Goal: Check status: Check status

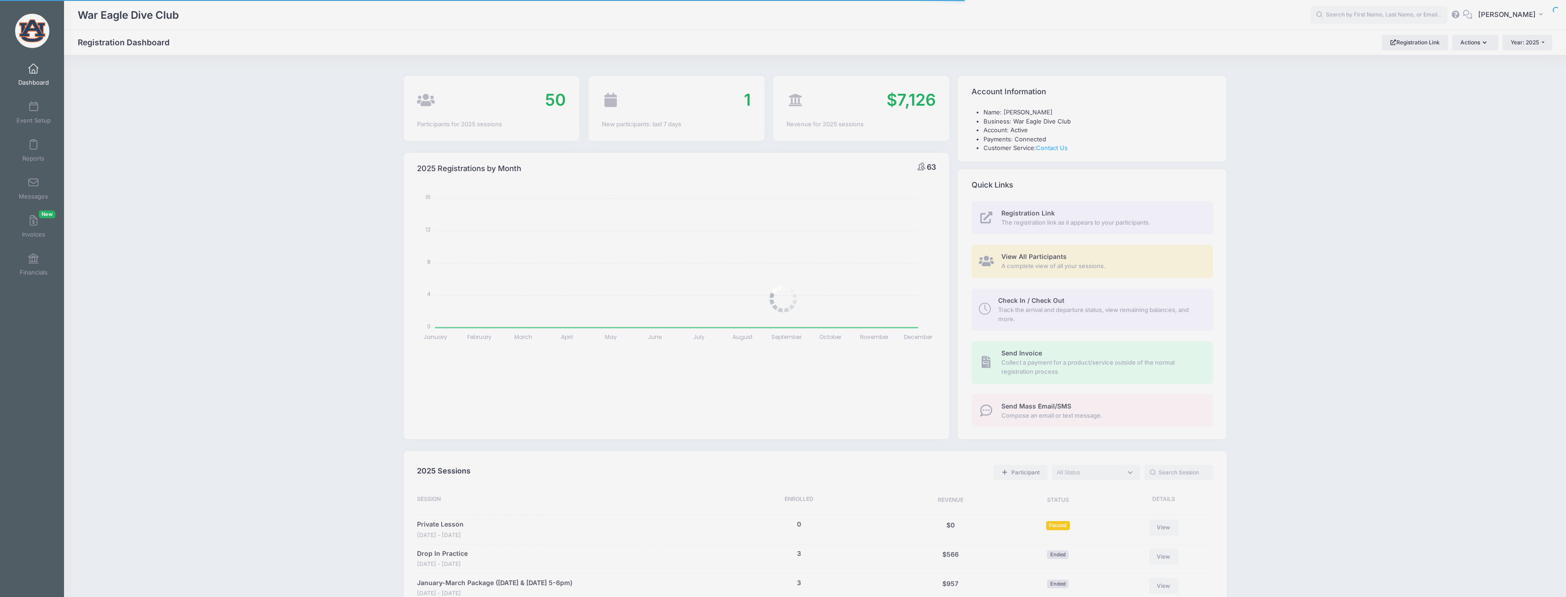
select select
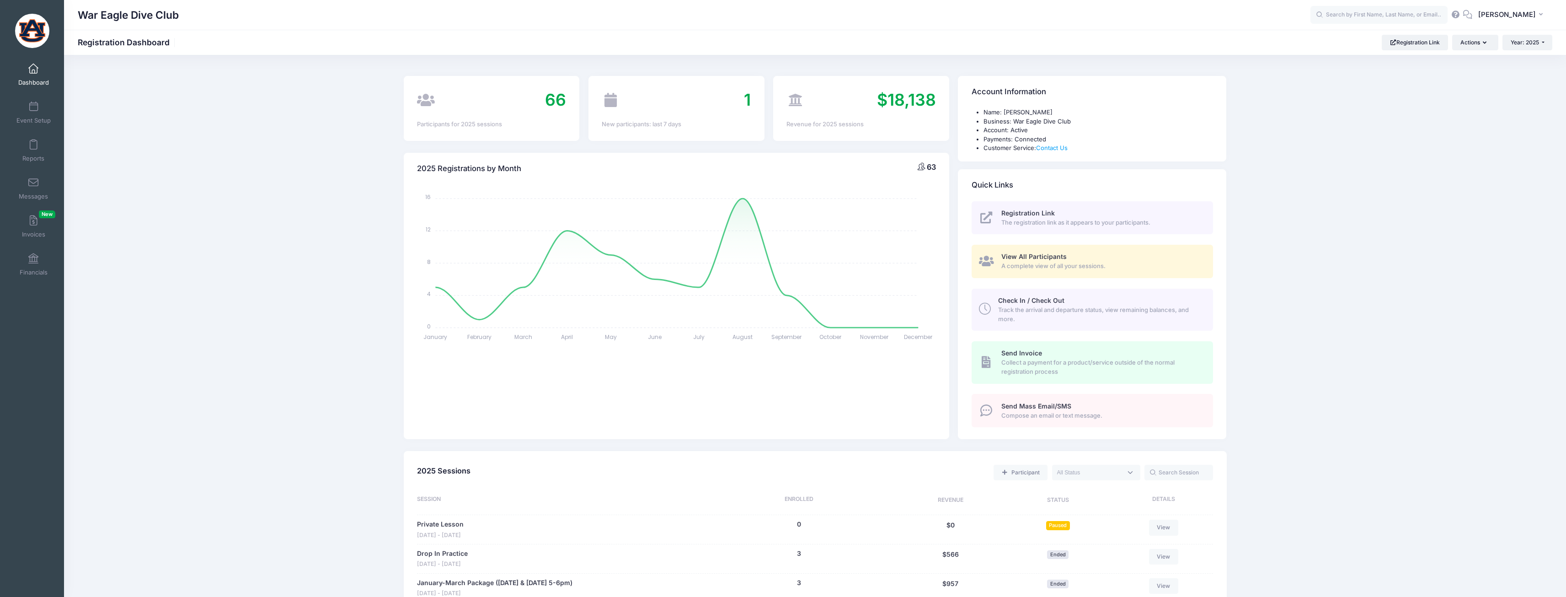
click at [1024, 258] on span "View All Participants" at bounding box center [1033, 256] width 65 height 8
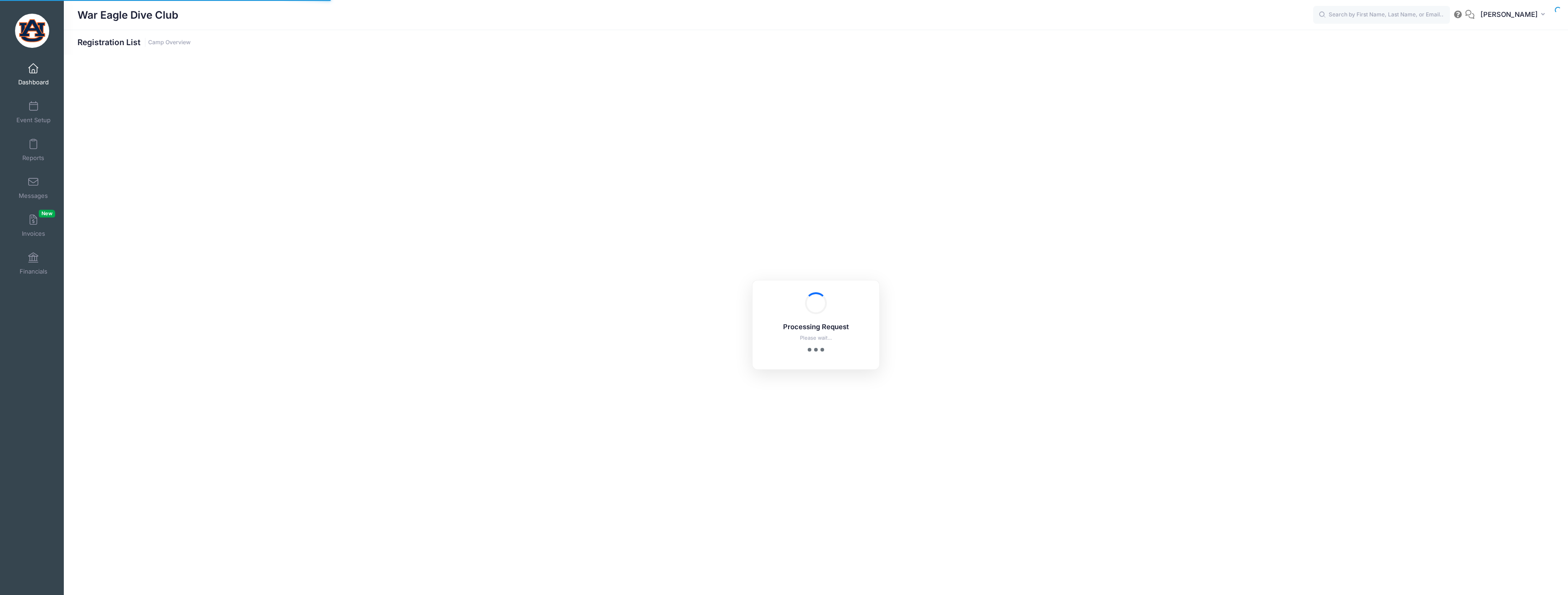
select select "10"
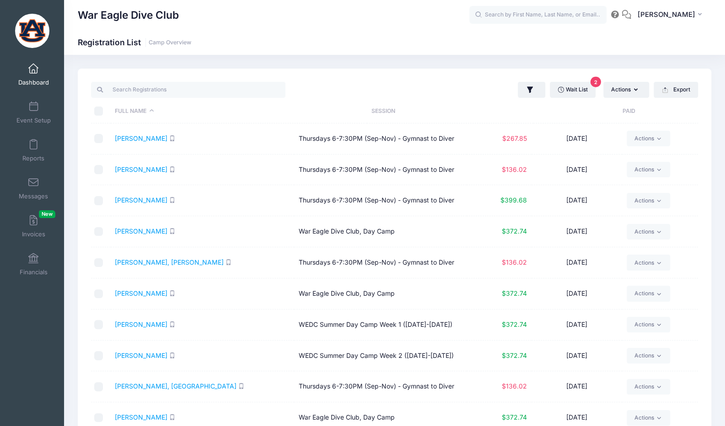
click at [31, 75] on link "Dashboard" at bounding box center [33, 75] width 43 height 32
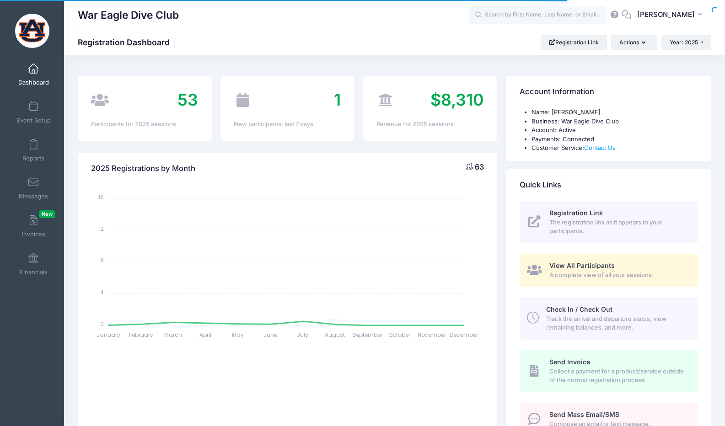
select select
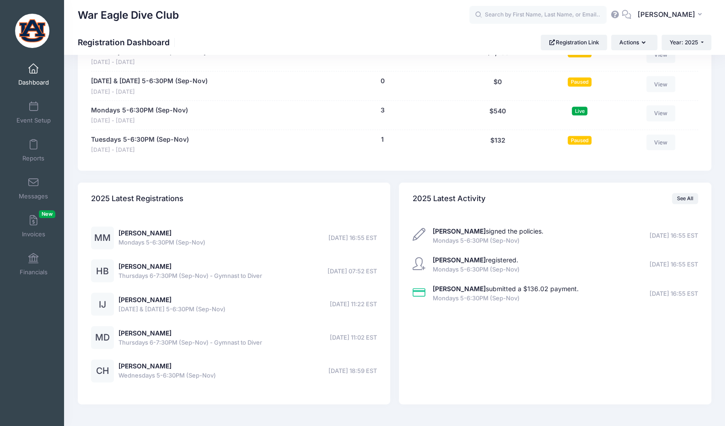
scroll to position [869, 0]
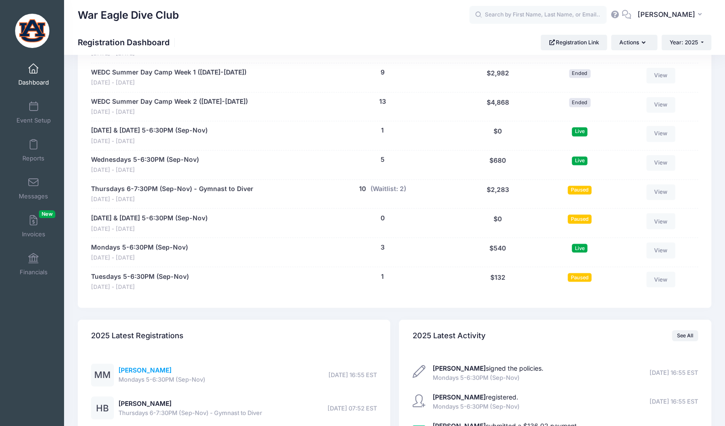
click at [148, 366] on link "[PERSON_NAME]" at bounding box center [144, 370] width 53 height 8
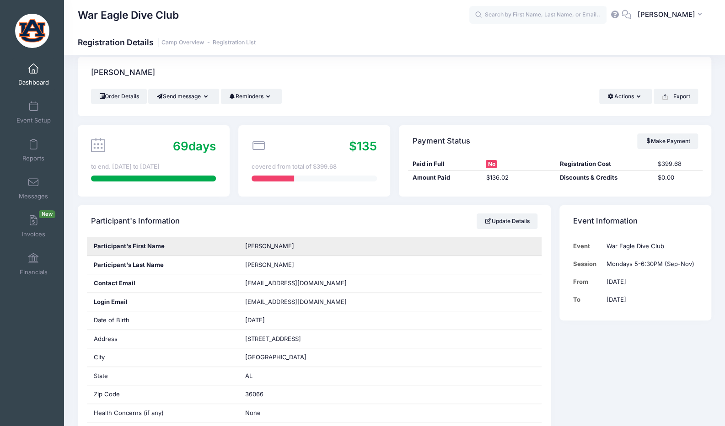
scroll to position [46, 0]
